Goal: Transaction & Acquisition: Purchase product/service

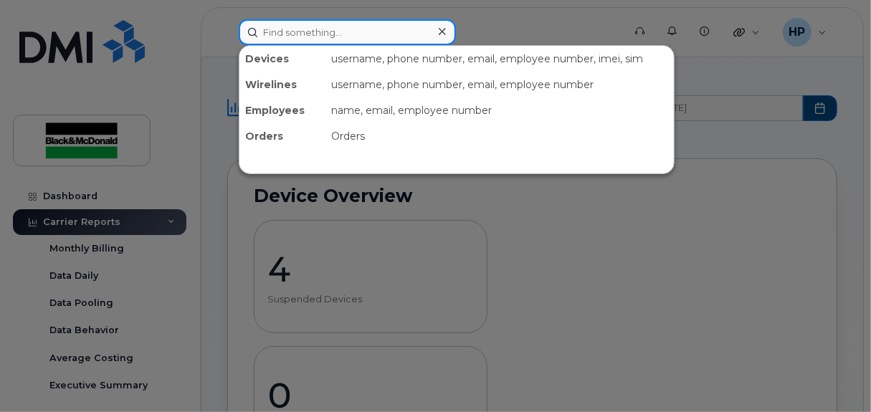
click at [322, 36] on input at bounding box center [347, 32] width 217 height 26
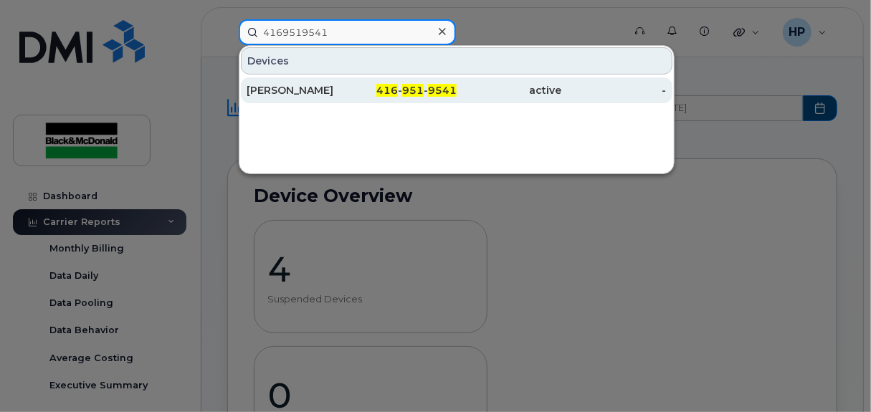
type input "4169519541"
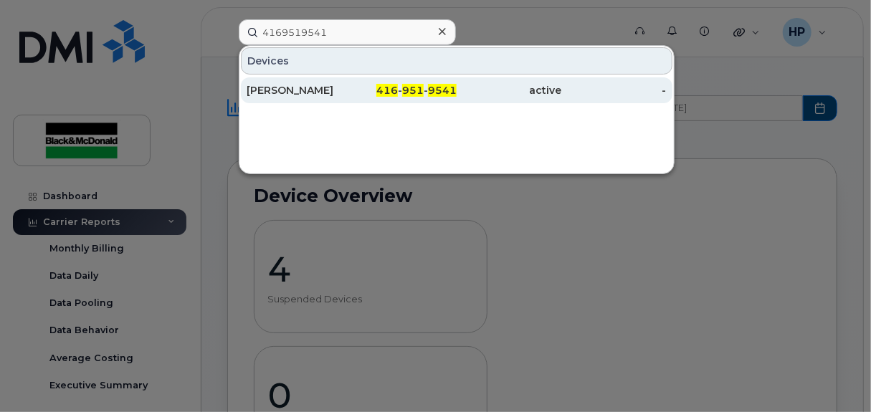
click at [353, 85] on div "416 - 951 - 9541" at bounding box center [403, 90] width 105 height 14
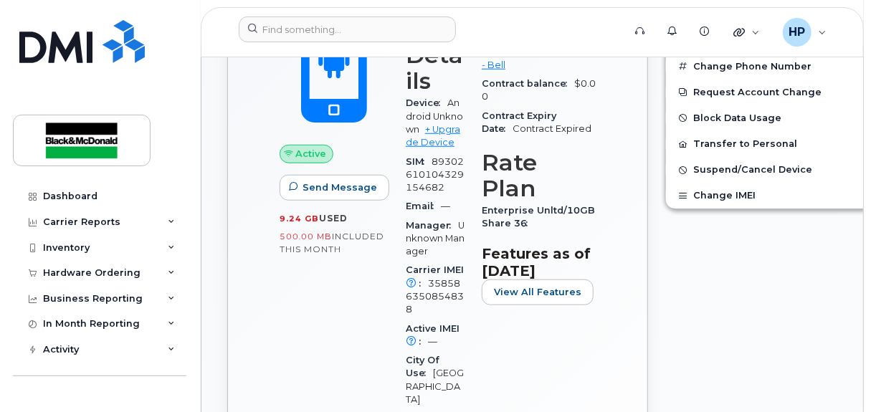
scroll to position [443, 0]
click at [417, 147] on link "+ Upgrade Device" at bounding box center [433, 135] width 54 height 24
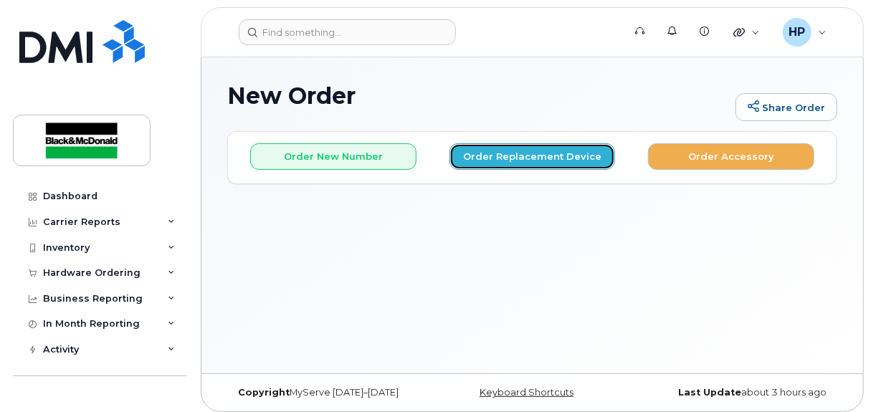
click at [545, 154] on button "Order Replacement Device" at bounding box center [533, 156] width 166 height 27
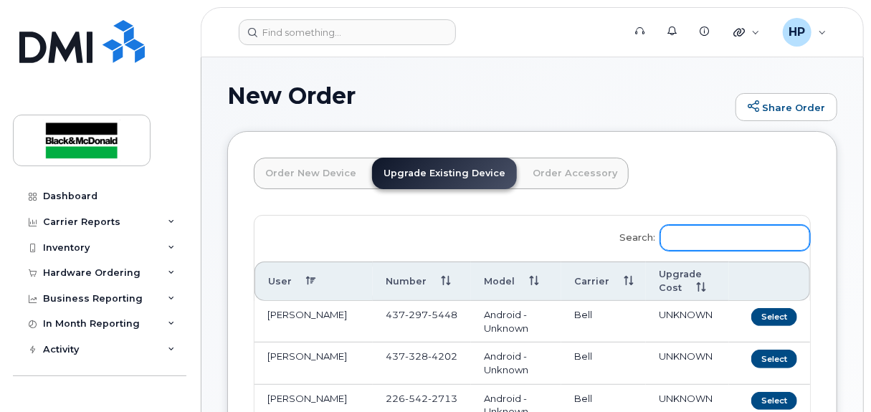
click at [718, 242] on input "Search:" at bounding box center [735, 238] width 150 height 26
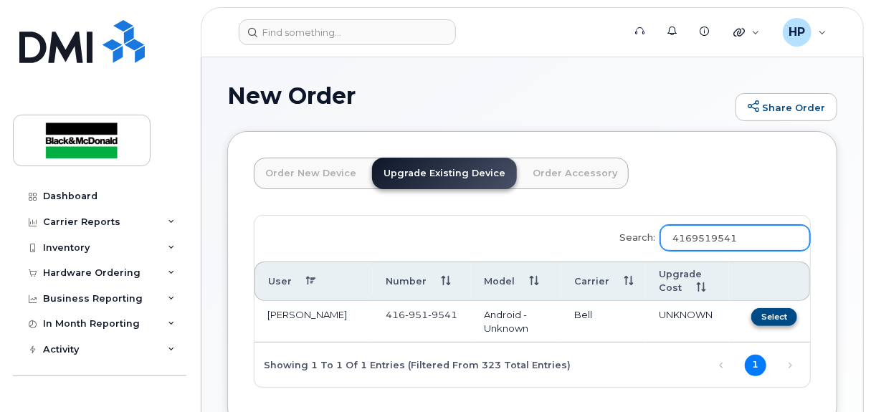
type input "4169519541"
click at [772, 318] on button "Select" at bounding box center [774, 317] width 46 height 18
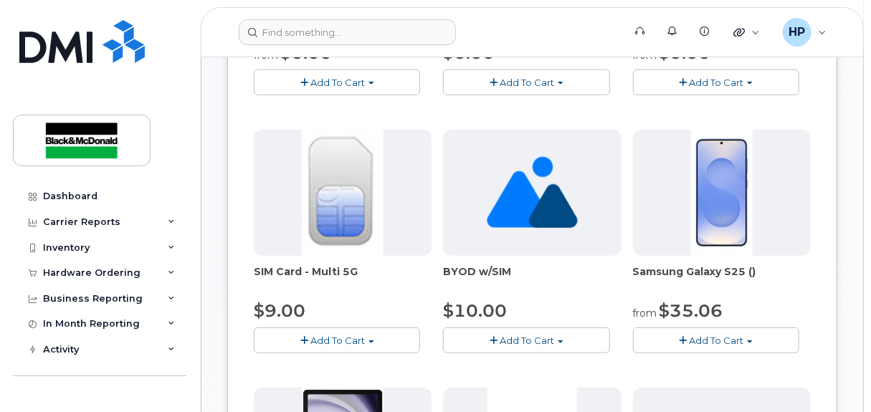
scroll to position [430, 0]
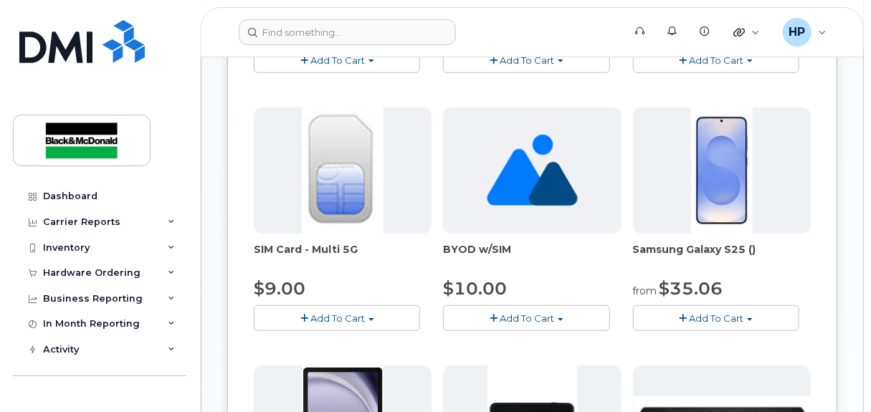
click at [769, 323] on button "Add To Cart" at bounding box center [716, 317] width 166 height 25
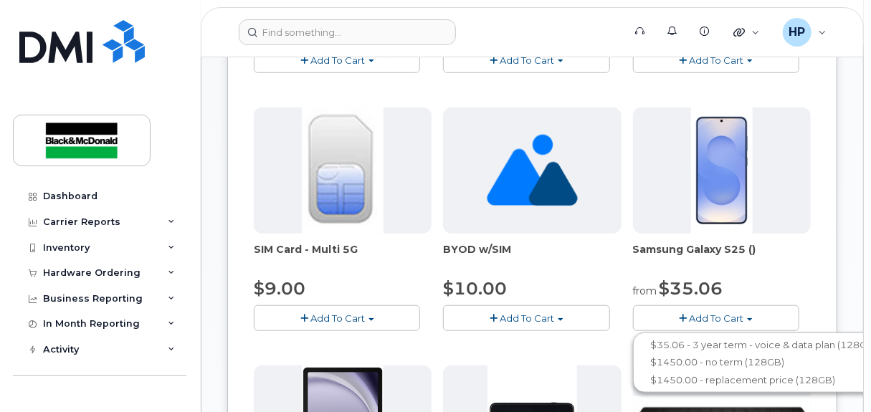
click at [731, 313] on span "Add To Cart" at bounding box center [716, 318] width 54 height 11
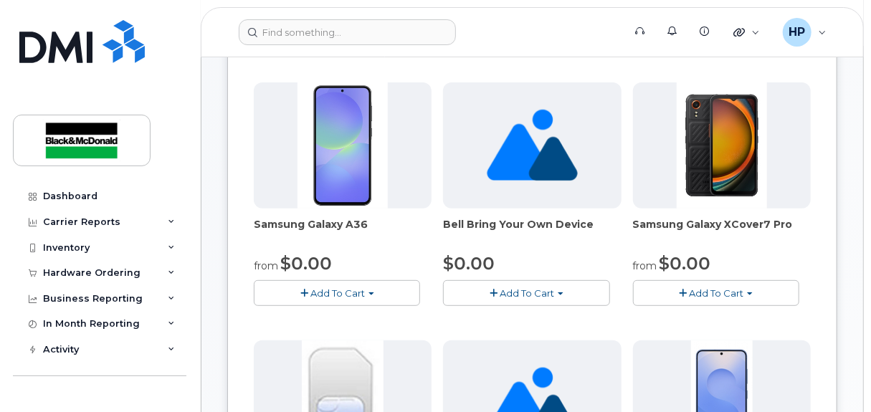
scroll to position [143, 0]
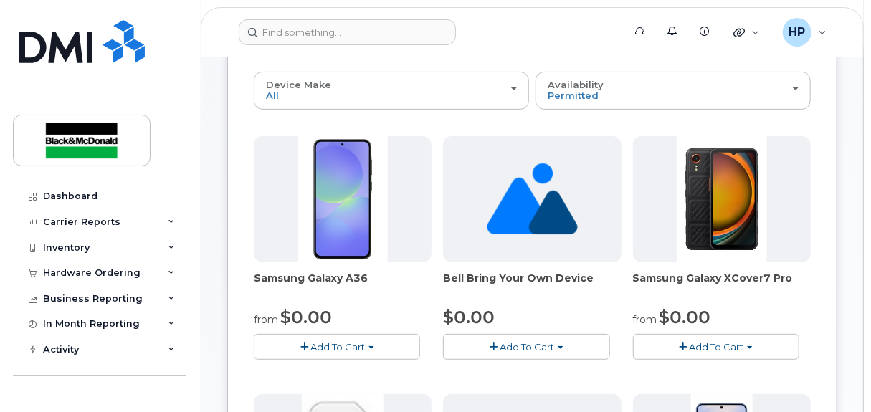
click at [313, 334] on button "Add To Cart" at bounding box center [337, 346] width 166 height 25
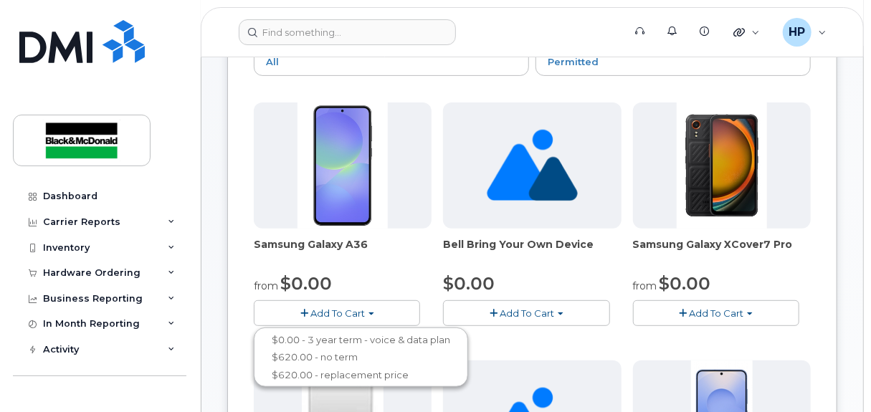
scroll to position [215, 0]
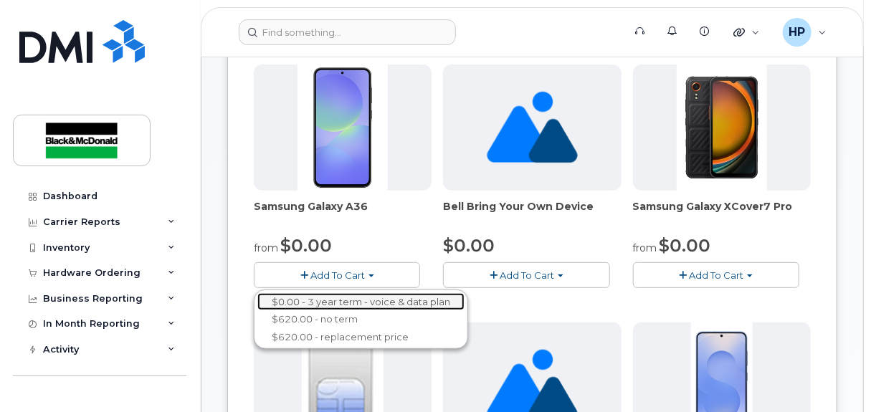
click at [347, 296] on link "$0.00 - 3 year term - voice & data plan" at bounding box center [360, 302] width 207 height 18
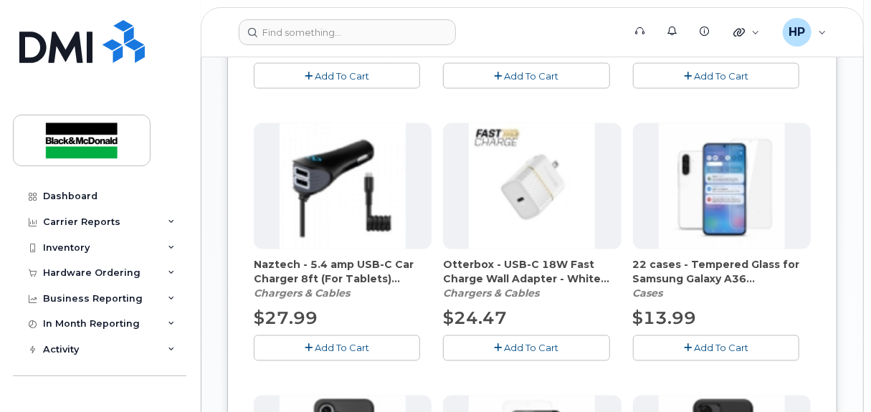
scroll to position [1291, 0]
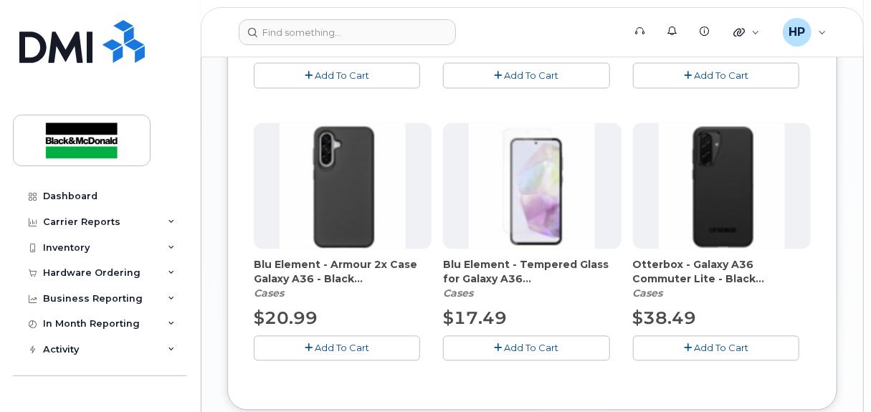
click at [335, 343] on span "Add To Cart" at bounding box center [342, 347] width 54 height 11
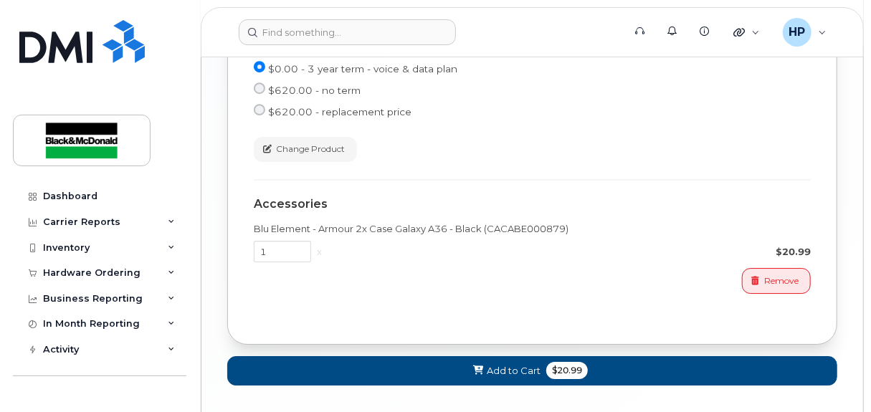
scroll to position [2069, 0]
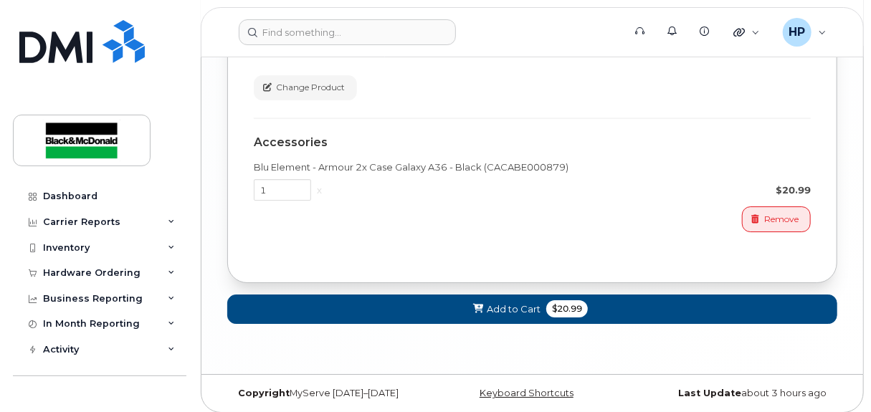
click at [500, 303] on span "Add to Cart" at bounding box center [514, 310] width 54 height 14
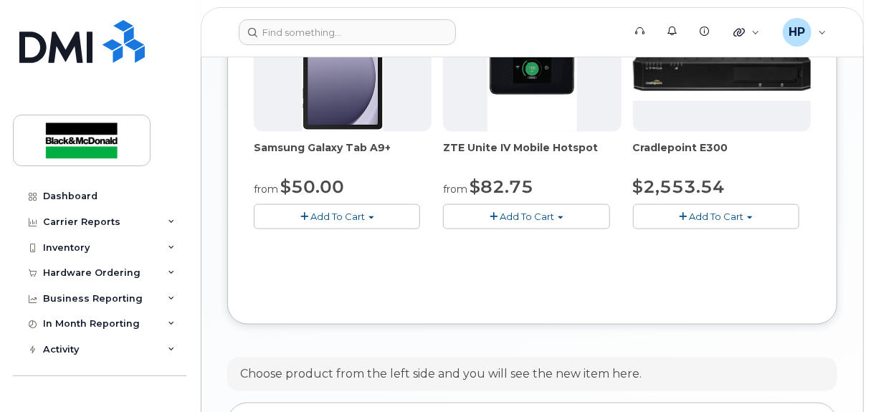
scroll to position [1124, 0]
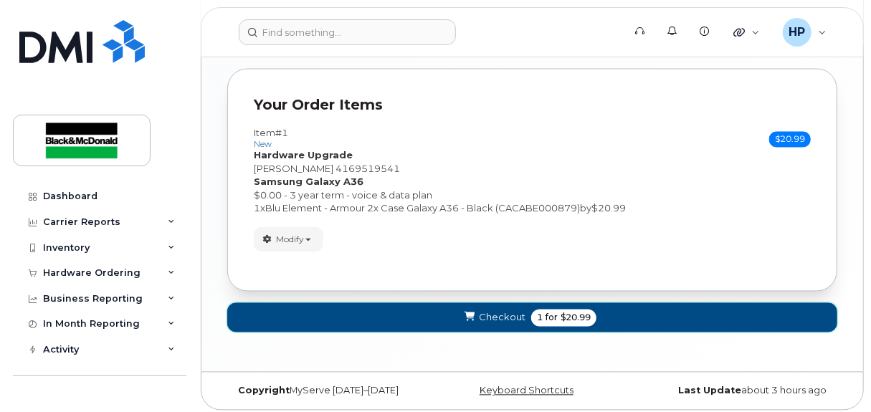
click at [486, 311] on span "Checkout" at bounding box center [502, 318] width 47 height 14
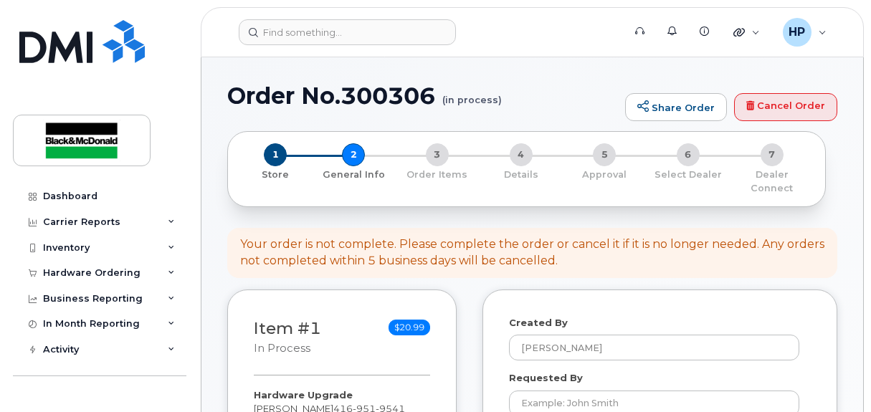
select select
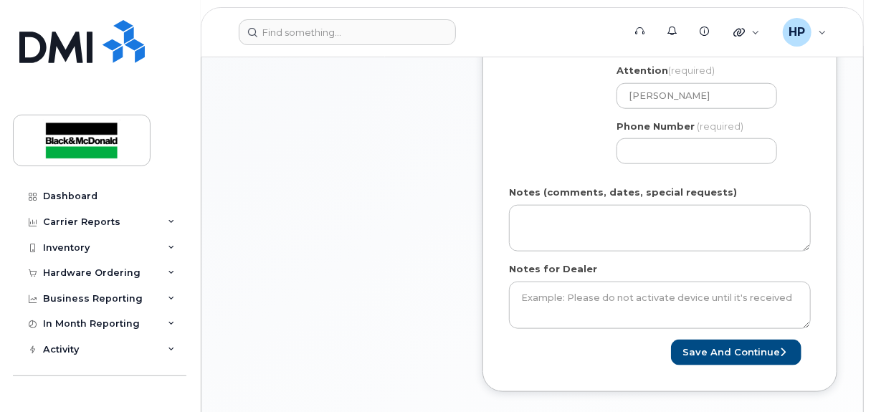
scroll to position [574, 0]
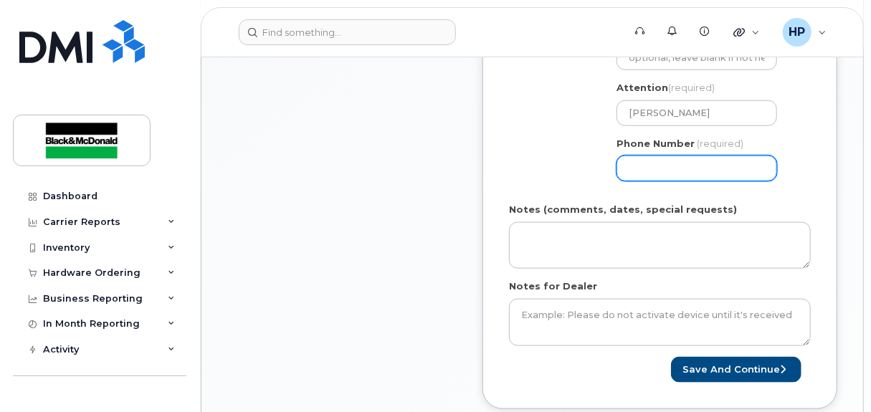
click at [643, 163] on input "Phone Number" at bounding box center [697, 169] width 161 height 26
type input "4163646169"
type input "[PERSON_NAME]"
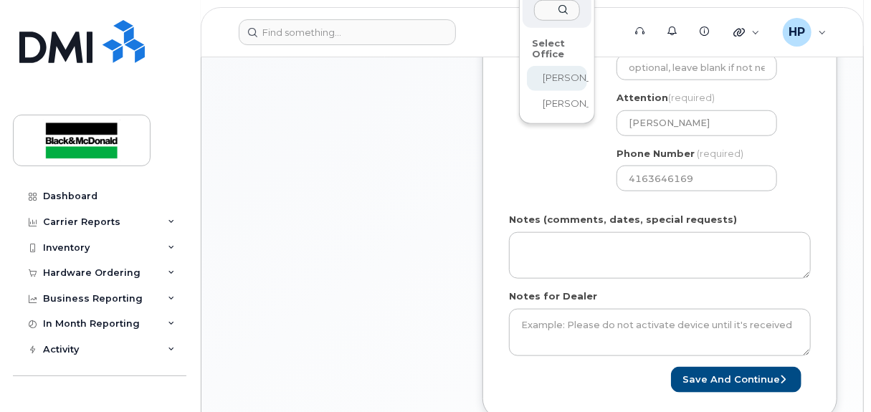
scroll to position [492, 0]
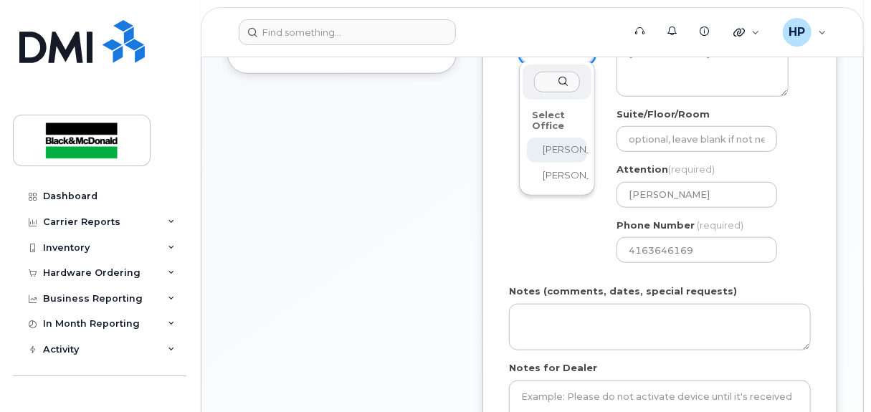
select select
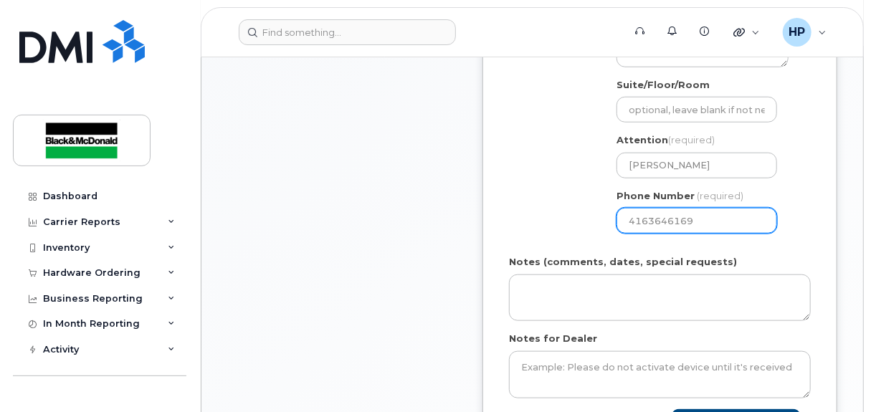
scroll to position [564, 0]
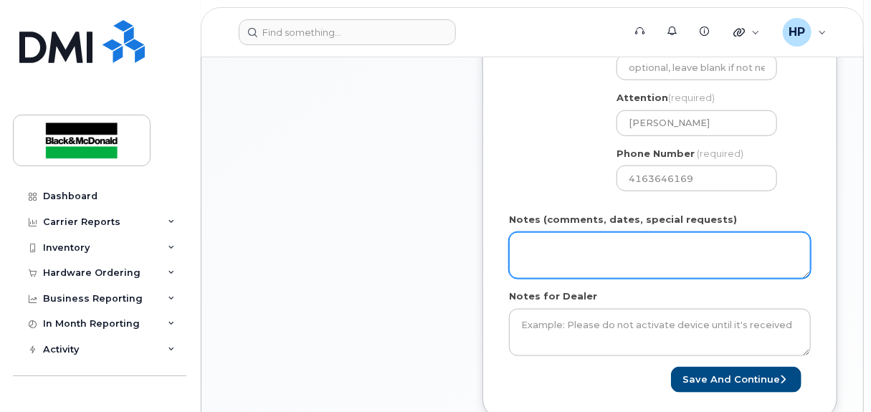
click at [586, 250] on textarea "Notes (comments, dates, special requests)" at bounding box center [660, 255] width 302 height 47
type textarea "eligible for free upgrade"
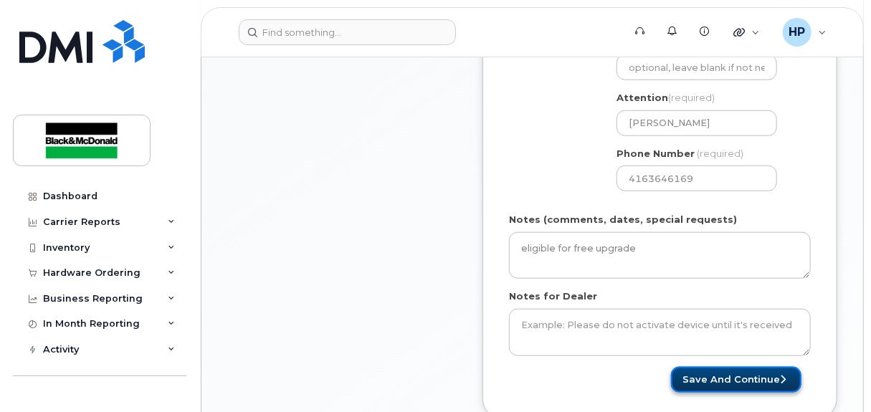
click at [748, 379] on button "Save and Continue" at bounding box center [736, 380] width 130 height 27
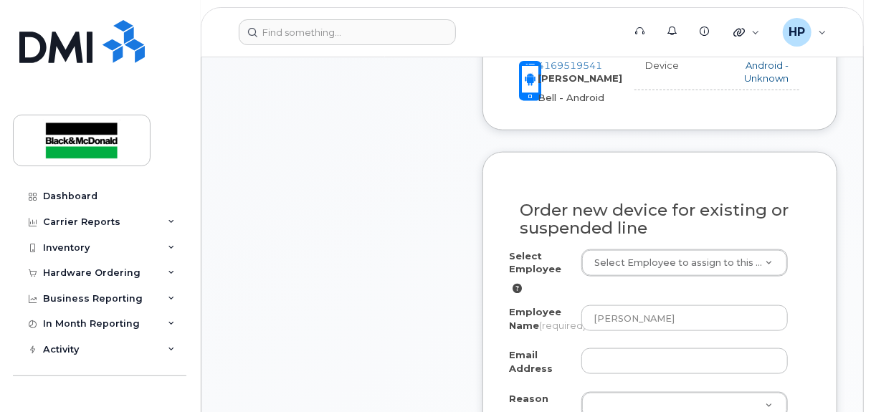
scroll to position [717, 0]
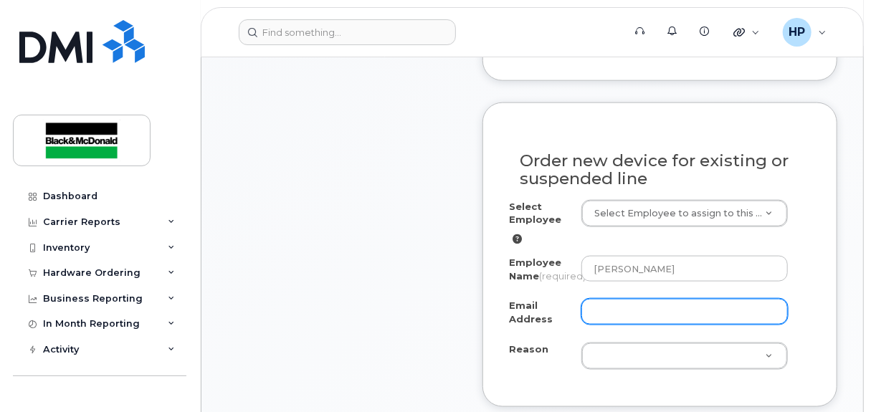
click at [607, 323] on input "Email Address" at bounding box center [684, 312] width 206 height 26
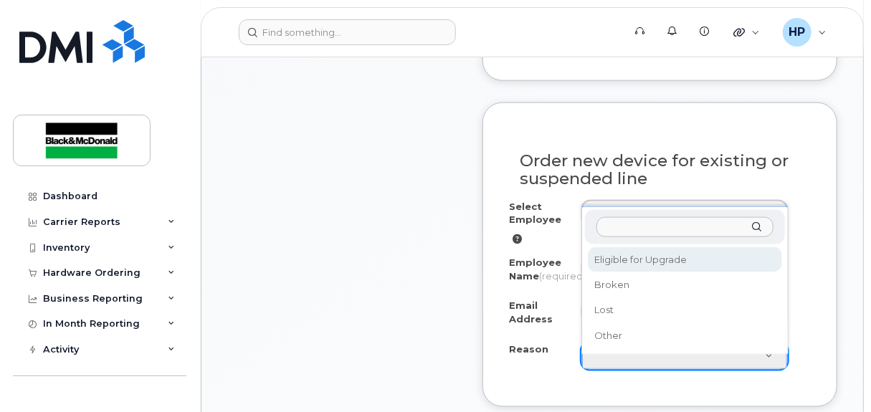
select select "eligible_for_upgrade"
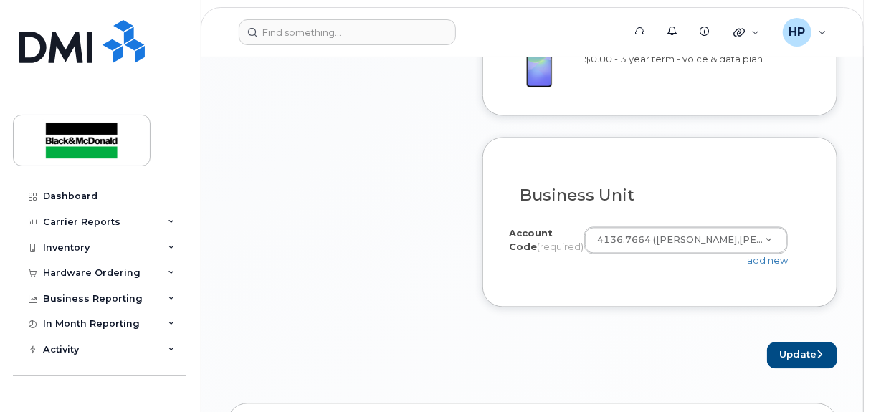
scroll to position [1218, 0]
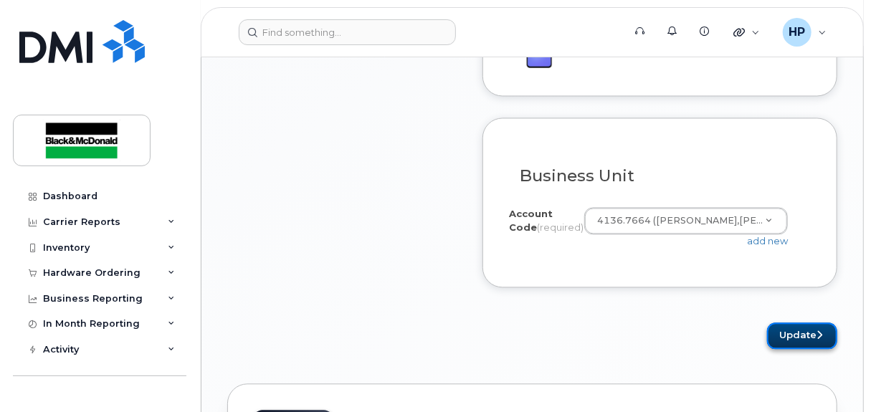
click at [781, 346] on button "Update" at bounding box center [802, 336] width 70 height 27
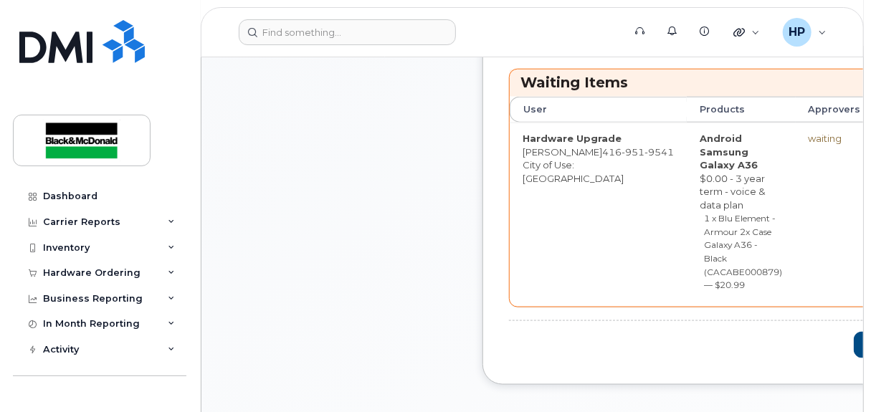
scroll to position [789, 0]
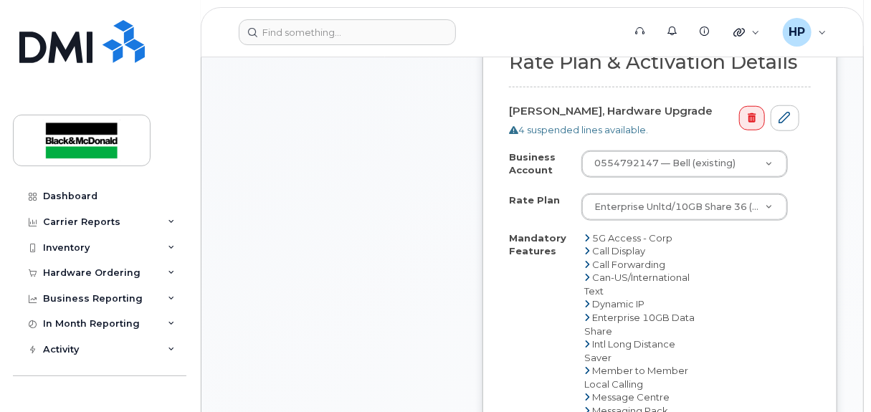
scroll to position [860, 0]
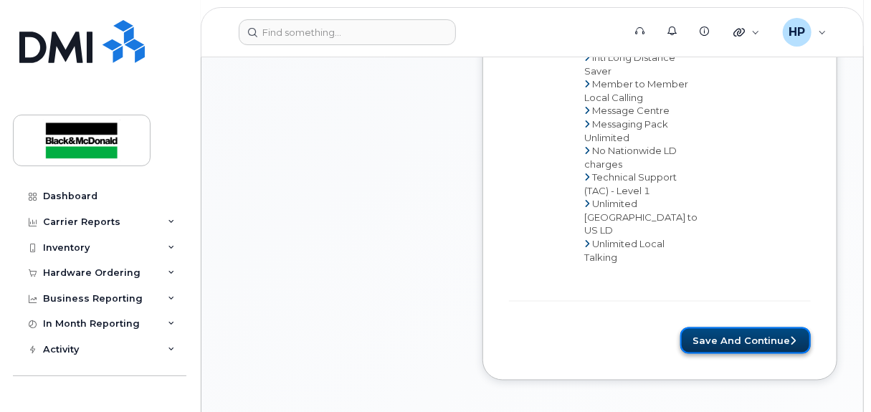
click at [707, 328] on button "Save and Continue" at bounding box center [745, 341] width 130 height 27
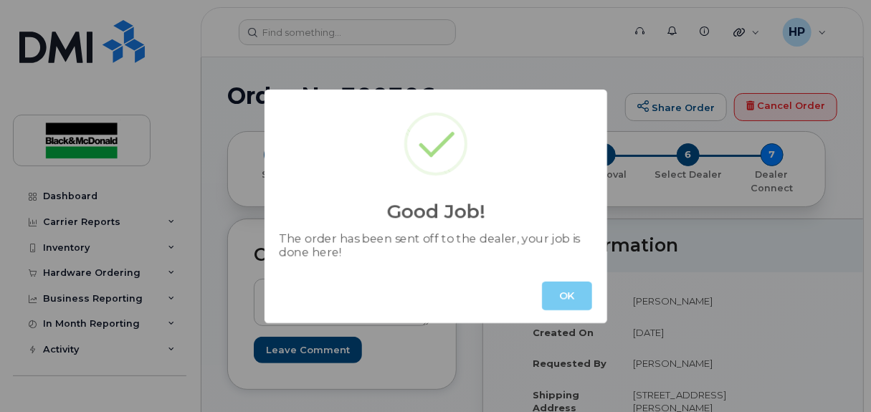
click at [573, 291] on button "OK" at bounding box center [567, 296] width 50 height 29
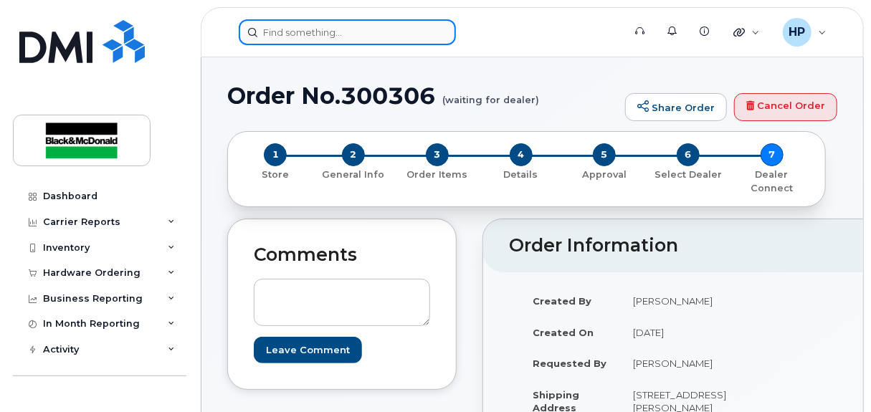
click at [294, 42] on input at bounding box center [347, 32] width 217 height 26
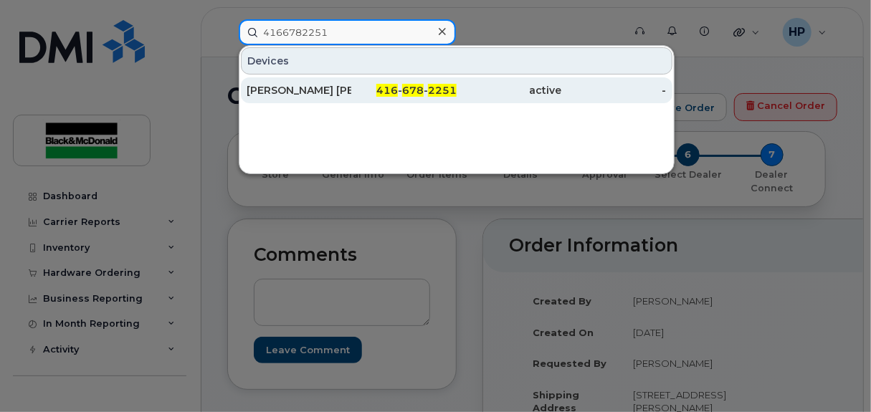
type input "4166782251"
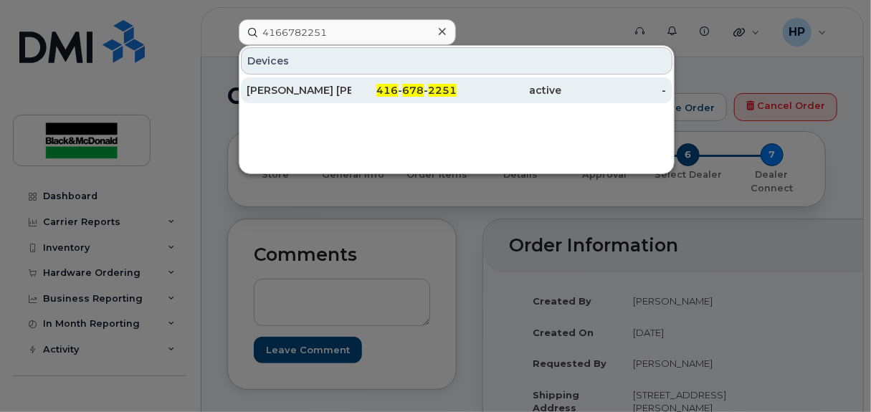
click at [328, 85] on div "[PERSON_NAME] [PERSON_NAME]" at bounding box center [299, 90] width 105 height 14
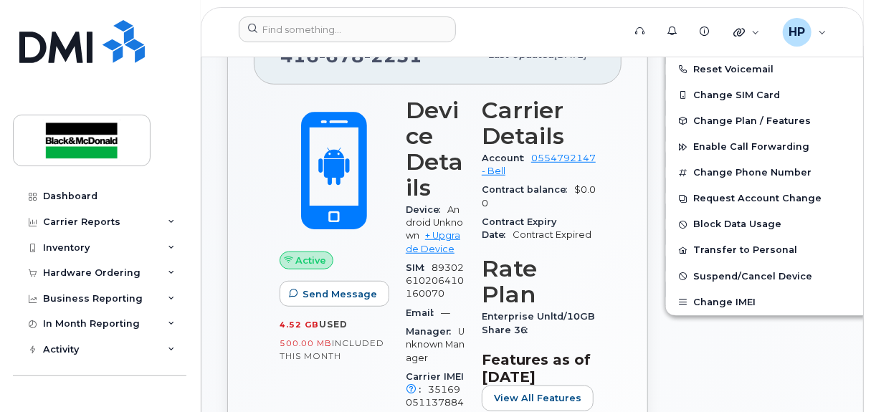
scroll to position [358, 0]
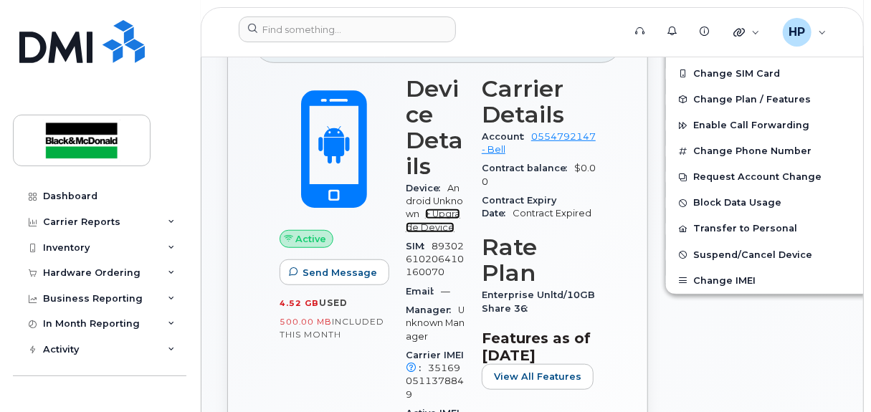
click at [434, 232] on link "+ Upgrade Device" at bounding box center [433, 221] width 54 height 24
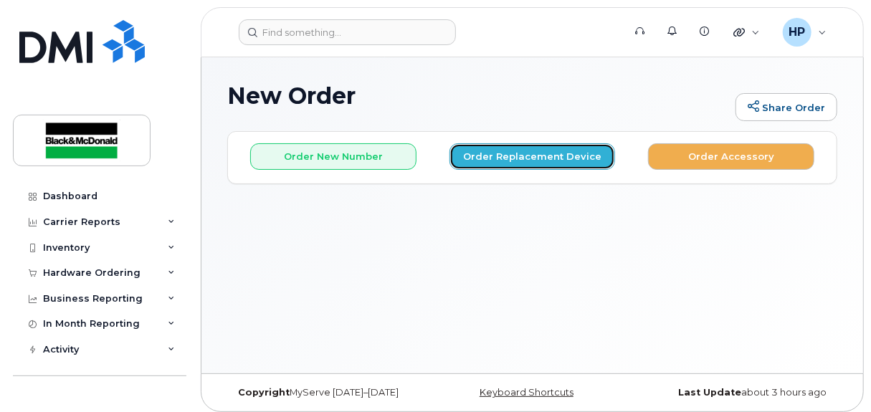
click at [542, 158] on button "Order Replacement Device" at bounding box center [533, 156] width 166 height 27
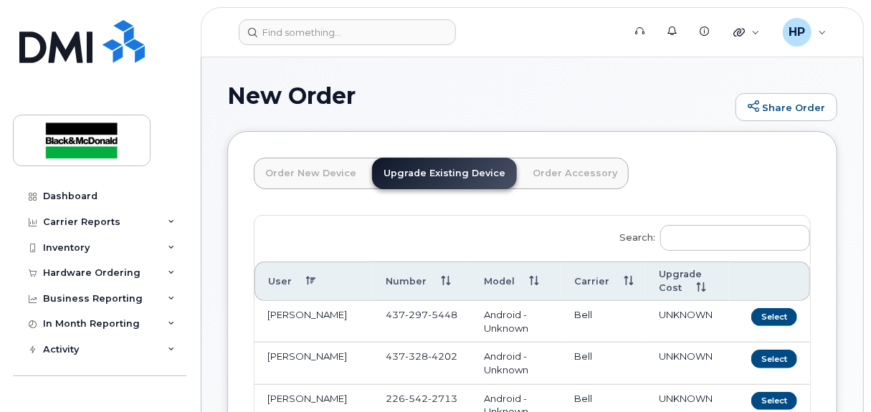
scroll to position [71, 0]
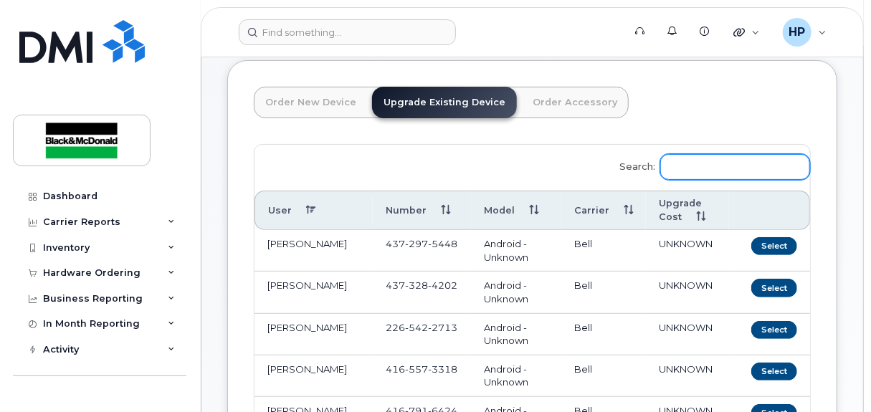
click at [712, 172] on input "Search:" at bounding box center [735, 167] width 150 height 26
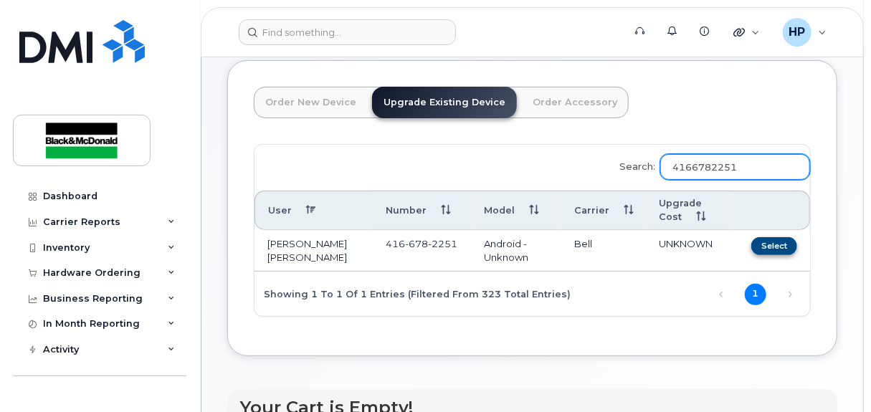
type input "4166782251"
click at [781, 238] on button "Select" at bounding box center [774, 246] width 46 height 18
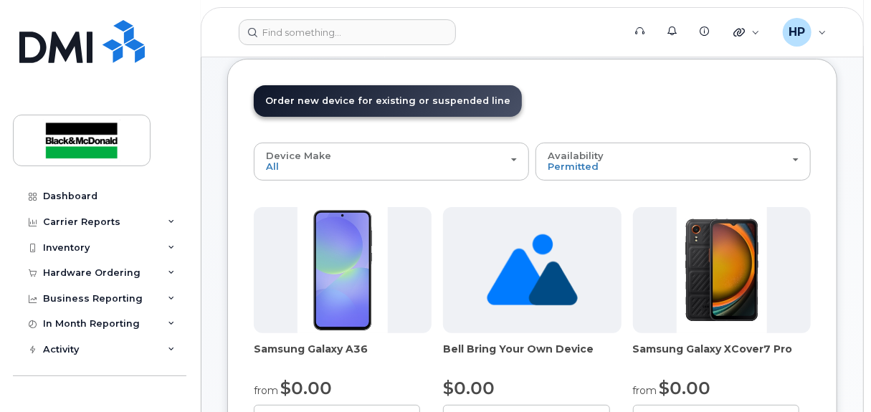
scroll to position [215, 0]
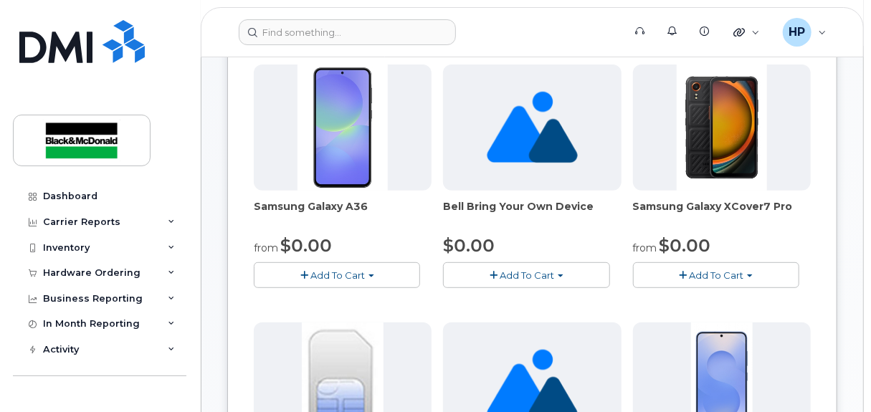
click at [336, 278] on span "Add To Cart" at bounding box center [337, 275] width 54 height 11
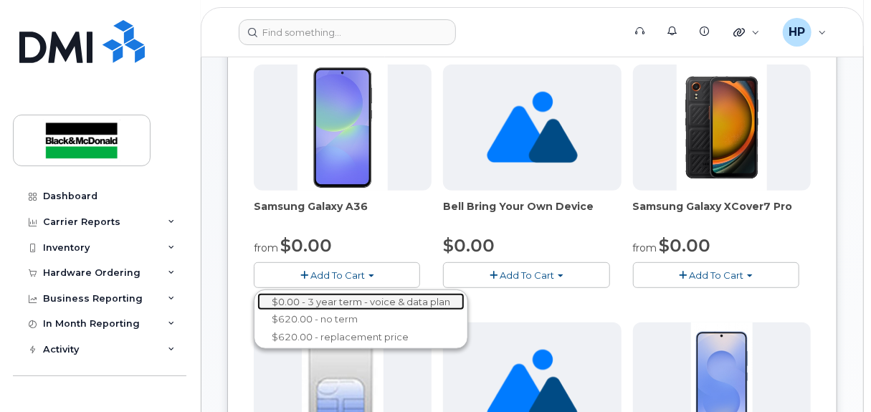
click at [353, 306] on link "$0.00 - 3 year term - voice & data plan" at bounding box center [360, 302] width 207 height 18
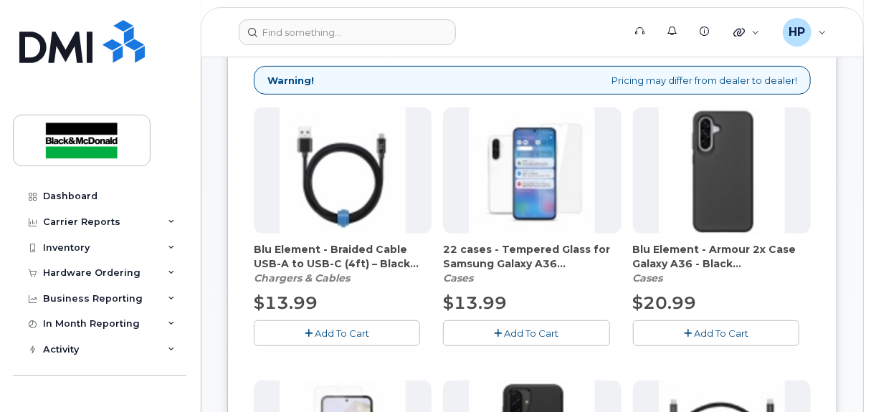
click at [738, 328] on span "Add To Cart" at bounding box center [721, 333] width 54 height 11
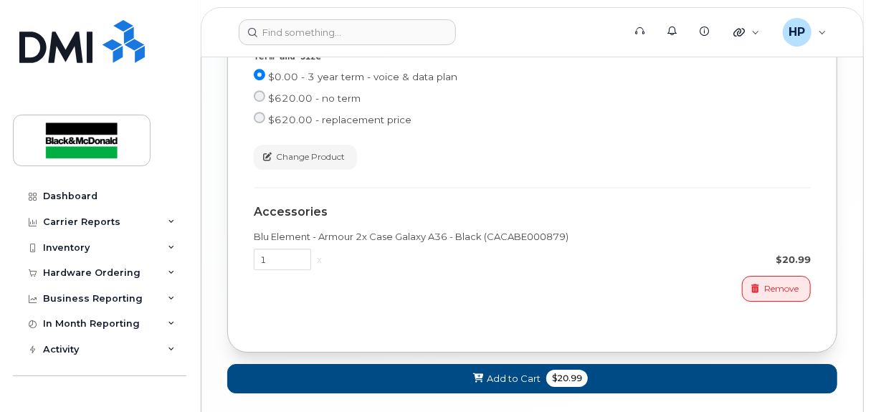
scroll to position [2069, 0]
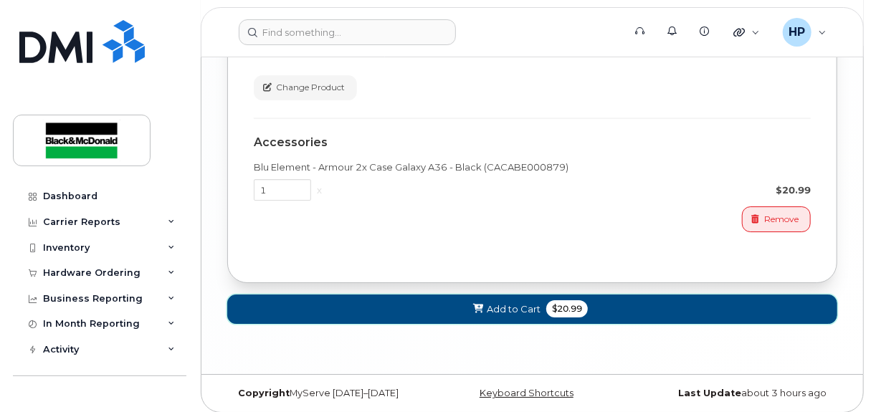
click at [450, 303] on button "Add to Cart $20.99" at bounding box center [532, 309] width 610 height 29
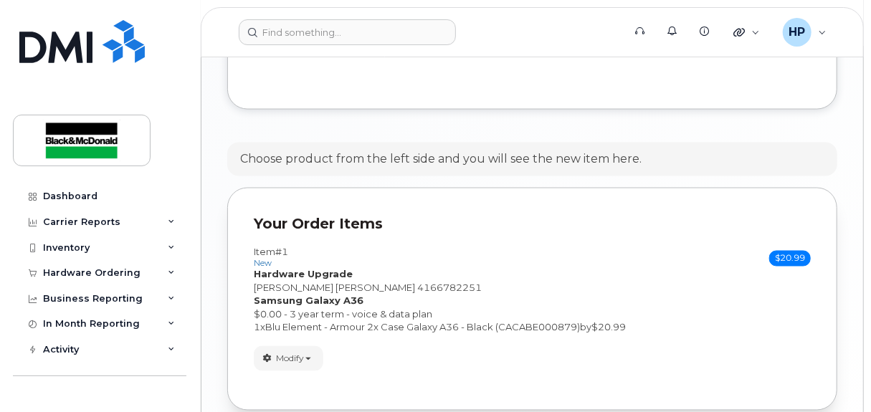
scroll to position [1124, 0]
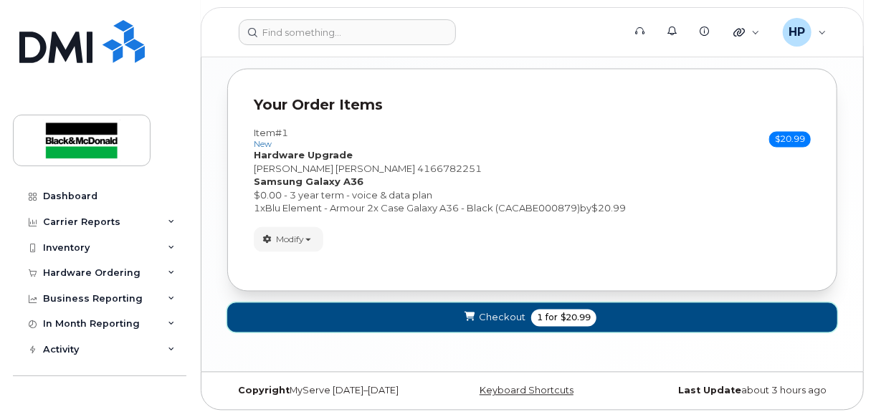
click at [494, 316] on span "Checkout" at bounding box center [502, 318] width 47 height 14
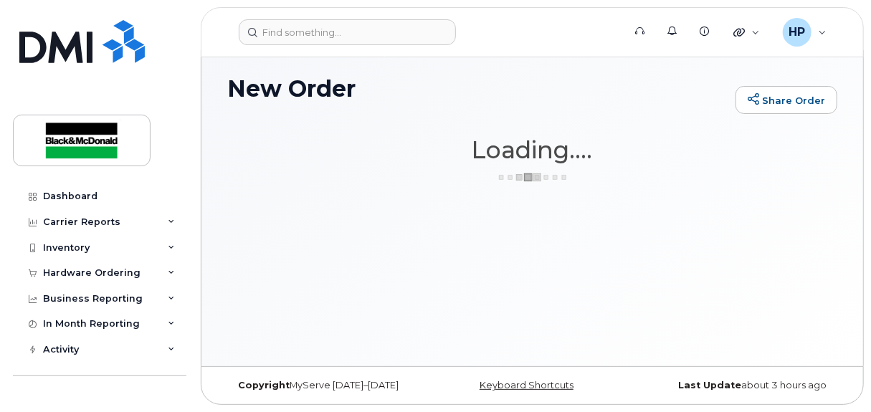
scroll to position [6, 0]
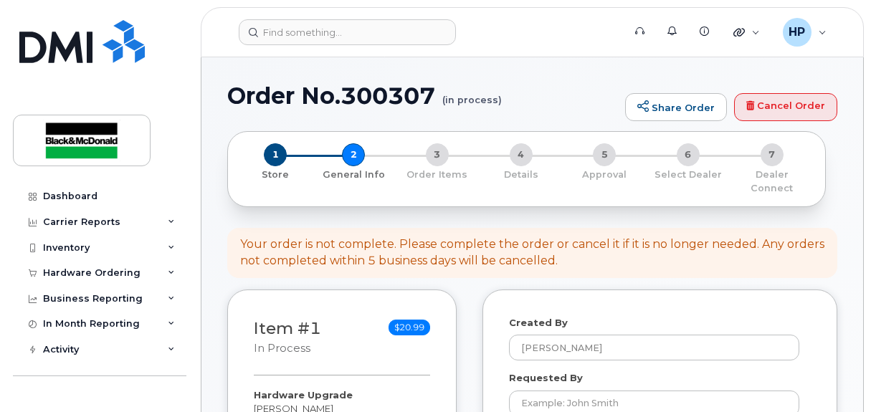
select select
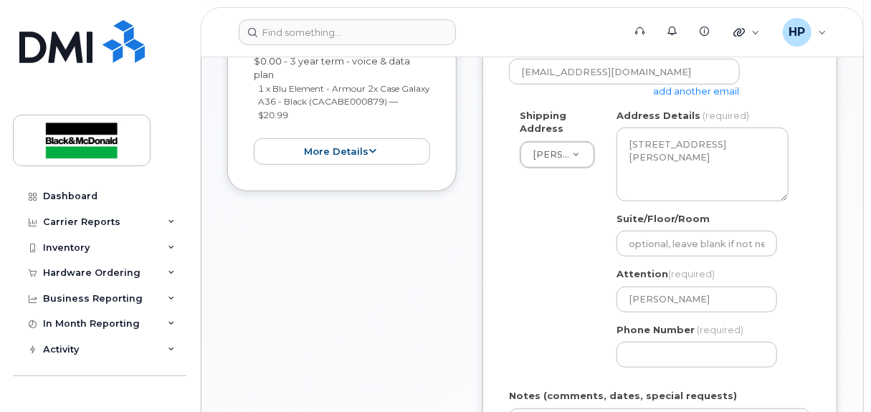
scroll to position [430, 0]
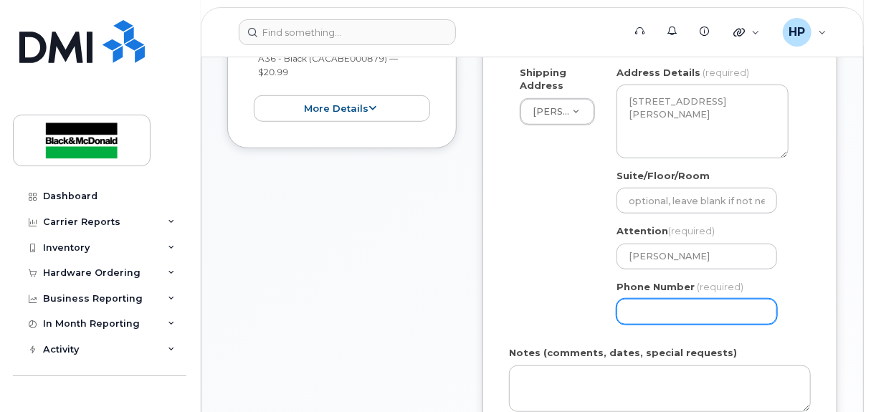
click at [662, 308] on input "Phone Number" at bounding box center [697, 312] width 161 height 26
type input "4163646169"
type input "[PERSON_NAME]"
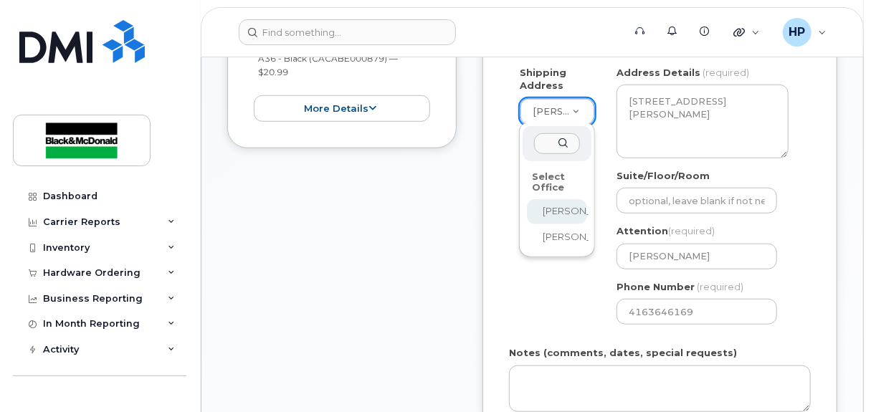
select select
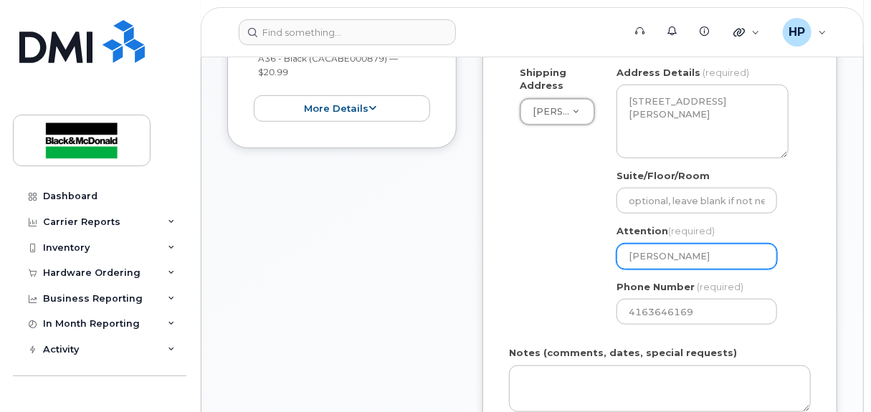
scroll to position [502, 0]
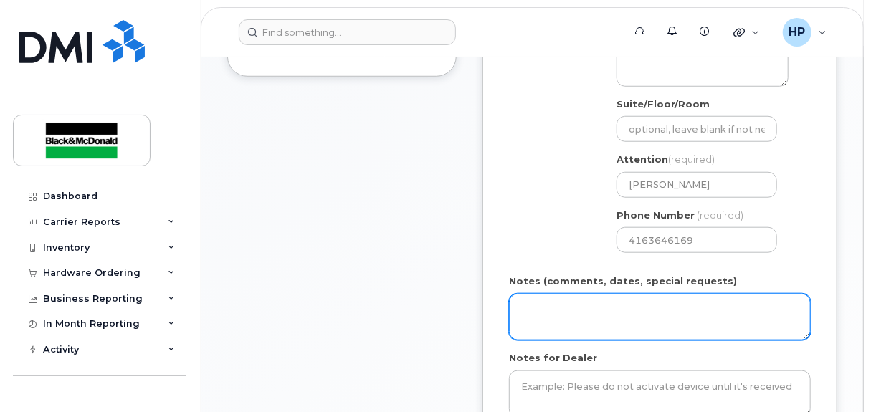
click at [595, 294] on textarea "Notes (comments, dates, special requests)" at bounding box center [660, 317] width 302 height 47
type textarea "eligible for free upgrade"
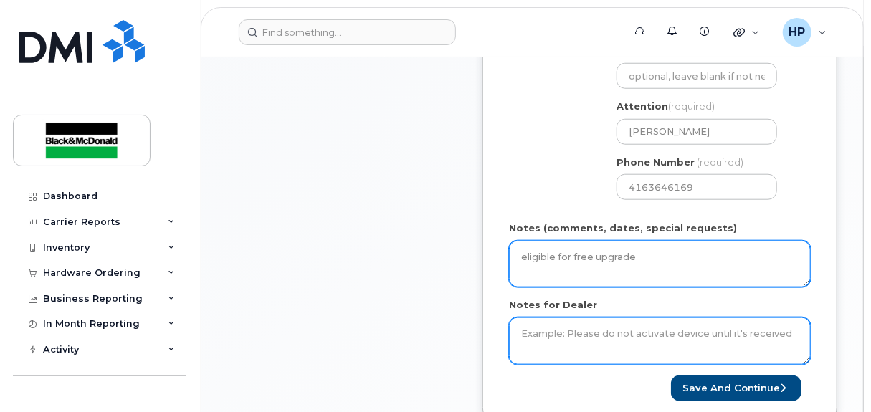
scroll to position [574, 0]
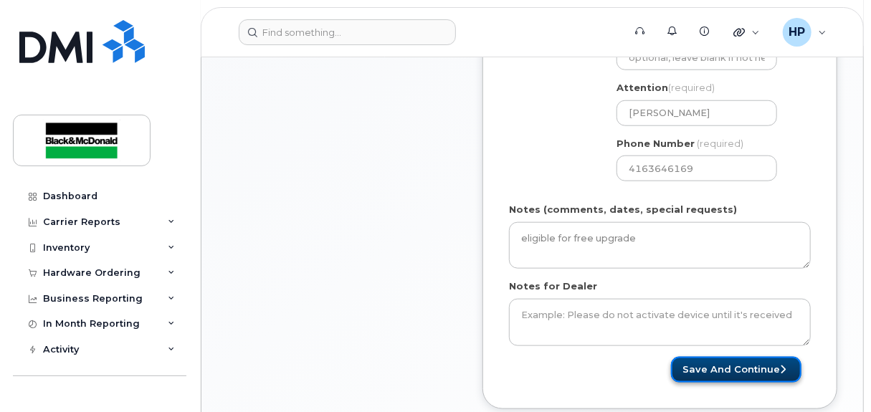
click at [776, 372] on button "Save and Continue" at bounding box center [736, 370] width 130 height 27
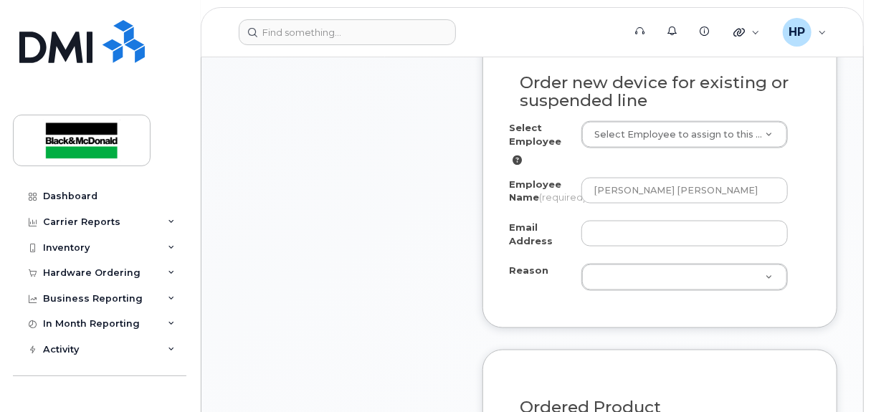
scroll to position [931, 0]
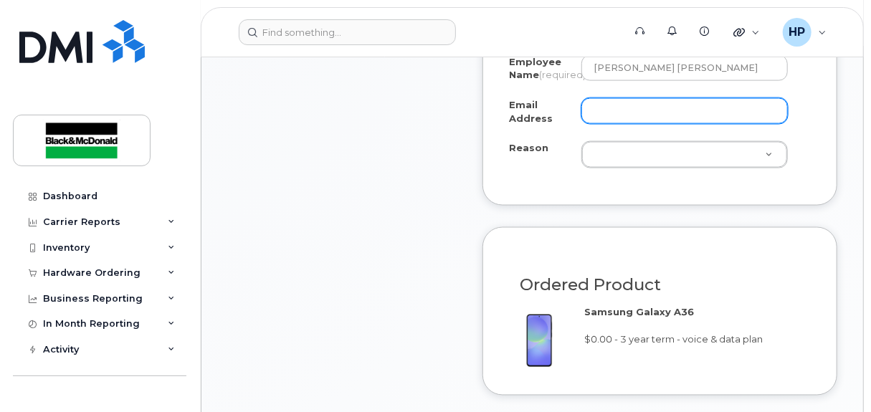
click at [622, 120] on input "Email Address" at bounding box center [684, 111] width 206 height 26
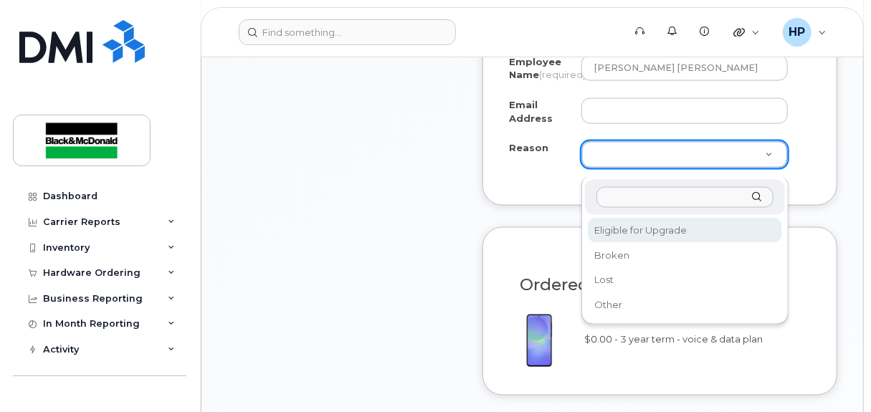
select select "eligible_for_upgrade"
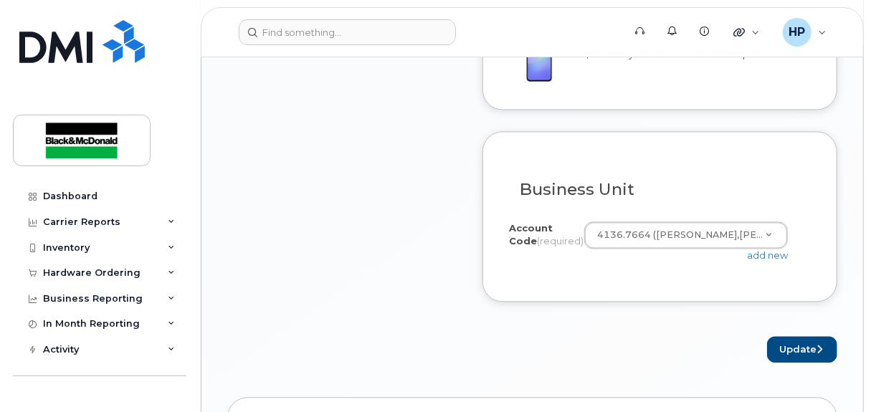
scroll to position [1218, 0]
click at [819, 362] on button "Update" at bounding box center [802, 349] width 70 height 27
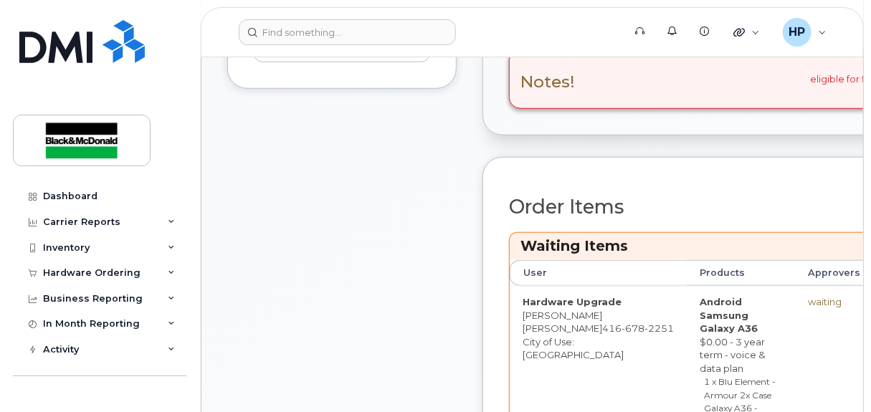
scroll to position [717, 0]
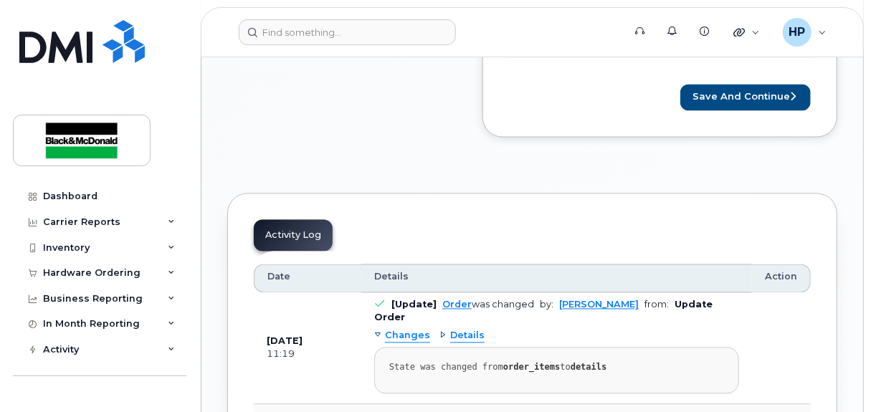
scroll to position [931, 0]
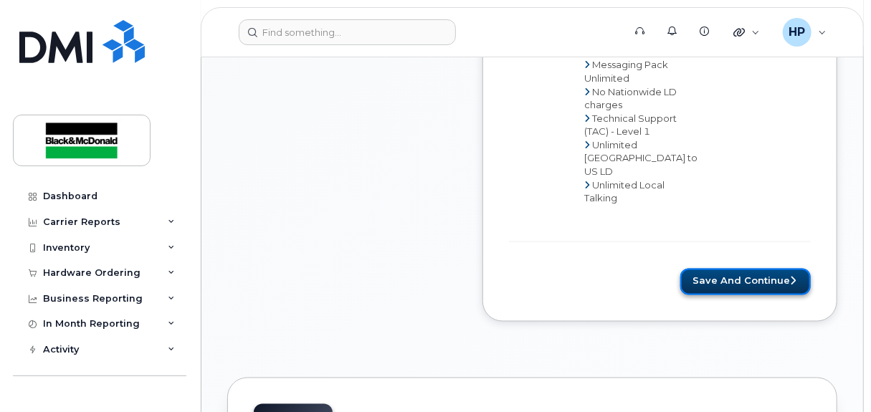
click at [738, 269] on button "Save and Continue" at bounding box center [745, 282] width 130 height 27
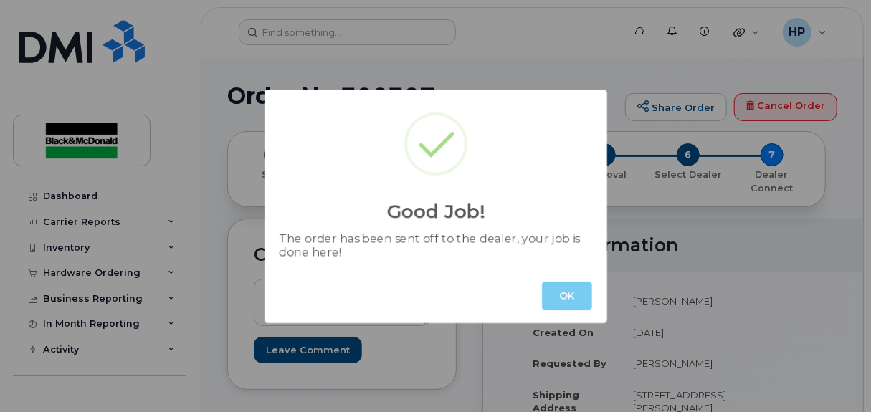
click at [576, 287] on button "OK" at bounding box center [567, 296] width 50 height 29
